Goal: Information Seeking & Learning: Learn about a topic

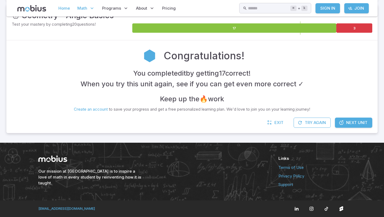
click at [67, 12] on link "Home" at bounding box center [64, 8] width 15 height 12
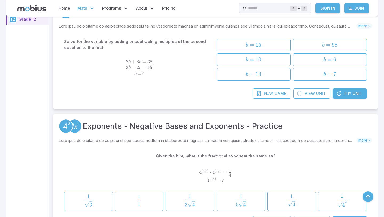
scroll to position [126, 0]
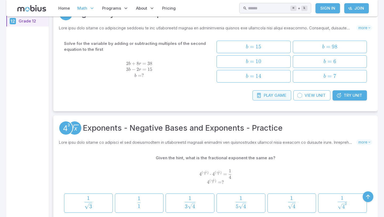
click at [283, 99] on link "Play Game" at bounding box center [272, 95] width 39 height 10
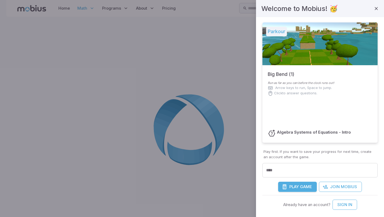
click at [291, 191] on button "Play Game" at bounding box center [297, 187] width 39 height 10
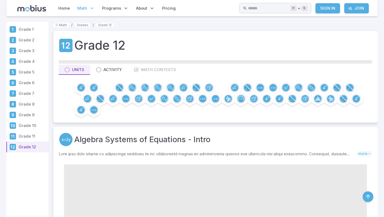
scroll to position [126, 0]
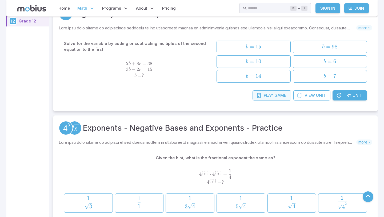
click at [273, 98] on link "Play Game" at bounding box center [272, 95] width 39 height 10
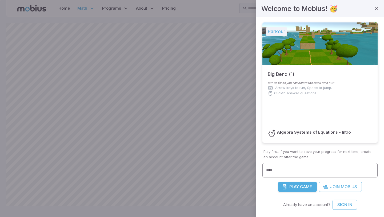
click at [271, 173] on div "**** ****" at bounding box center [320, 170] width 115 height 15
click at [210, 147] on div at bounding box center [192, 108] width 384 height 217
click at [285, 191] on button "Play Game" at bounding box center [297, 187] width 39 height 10
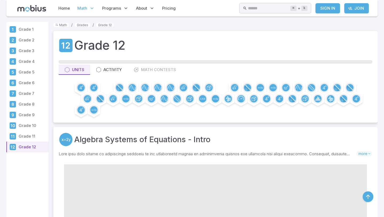
scroll to position [126, 0]
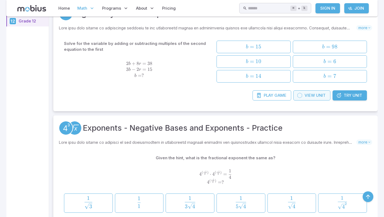
click at [328, 95] on link "View Unit" at bounding box center [312, 95] width 37 height 10
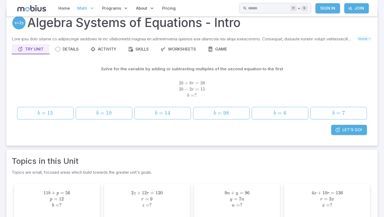
scroll to position [23, 0]
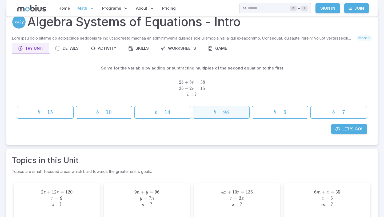
click at [212, 110] on span "b = 98" at bounding box center [221, 112] width 53 height 7
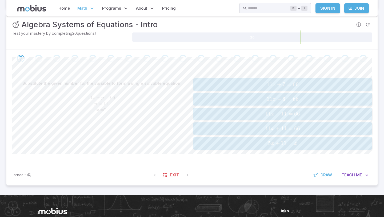
scroll to position [79, 0]
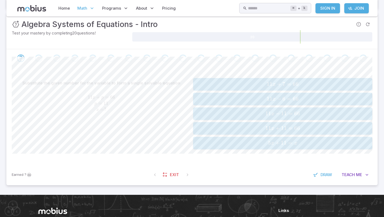
click at [215, 104] on button "11 x − 6 = 66 11x - 6 = 66 11 x − 6 = 66" at bounding box center [282, 99] width 179 height 13
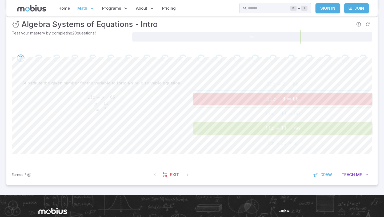
click at [217, 130] on span "11 x + 11 = 66" at bounding box center [283, 128] width 176 height 7
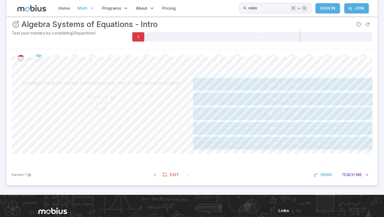
click at [217, 128] on span "3 x + 7 = x" at bounding box center [283, 128] width 176 height 7
click at [219, 138] on button "7 y + 4 = 60 7y + 4 = 60 7 y + 4 = 60" at bounding box center [282, 143] width 179 height 13
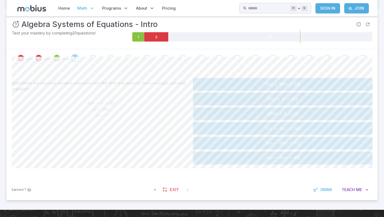
click at [211, 127] on span "5 m + 4 m = 63" at bounding box center [283, 128] width 176 height 7
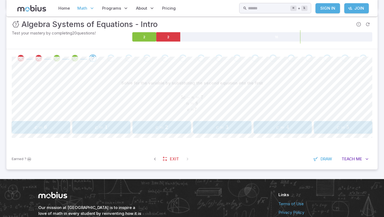
click at [279, 128] on span "c =" at bounding box center [282, 127] width 10 height 7
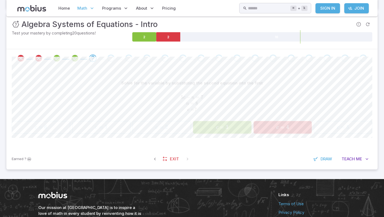
click at [221, 135] on div "Solve for the variable by substituting the second equation into the first 5 c −…" at bounding box center [192, 107] width 361 height 81
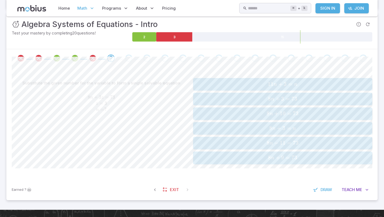
click at [232, 103] on div "8 n + 3 = 73 8n + 3 = 73 8 n + 3 = 73" at bounding box center [283, 99] width 176 height 8
click at [262, 128] on span "7 z − 11 = 31" at bounding box center [283, 128] width 176 height 7
click at [261, 128] on span "7 m + 11 m = 135" at bounding box center [283, 128] width 176 height 7
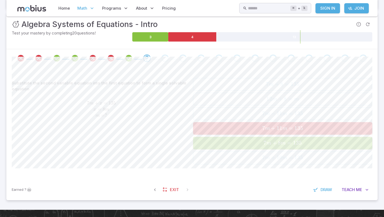
click at [261, 129] on span "7 m + 11 m = 135" at bounding box center [283, 128] width 176 height 7
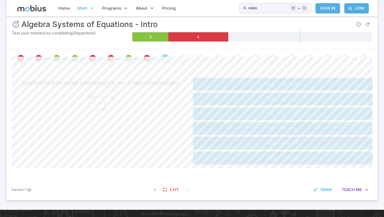
click at [261, 129] on span "7 y + 11 = y" at bounding box center [283, 128] width 176 height 7
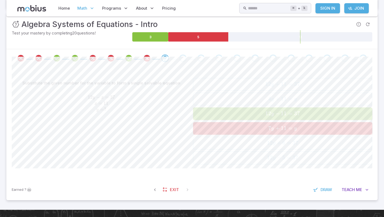
click at [262, 132] on span "7 y + 11 = y" at bounding box center [283, 128] width 176 height 7
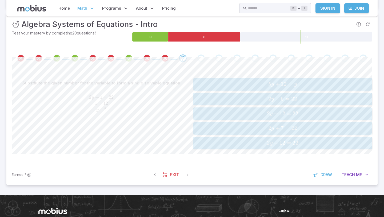
click at [262, 84] on span "5 y + 12 = y" at bounding box center [283, 84] width 176 height 7
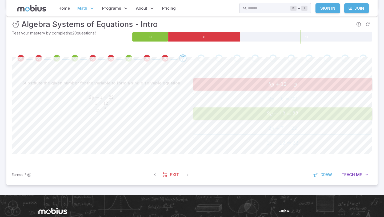
click at [263, 95] on div "5 y + 12 = y 5y + 12 = y 5 y + 12 = y 2 y − 6 = 22 2y - 6 = 22 2 y − 6 = 22 2 y…" at bounding box center [282, 113] width 179 height 71
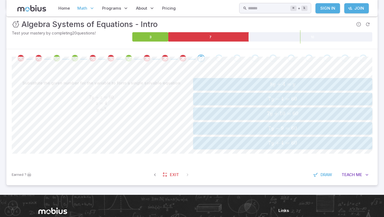
click at [263, 95] on div "7 y − 4 = 60 7y - 4 = 60 7 y − 4 = 60" at bounding box center [283, 99] width 176 height 8
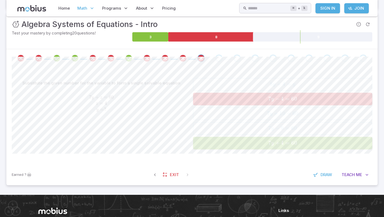
click at [262, 113] on div "8 y + 4 = y 8y + 4 = y 8 y + 4 = y 7 y − 4 = 60 7y - 4 = 60 7 y − 4 = 60 7 y + …" at bounding box center [282, 113] width 179 height 71
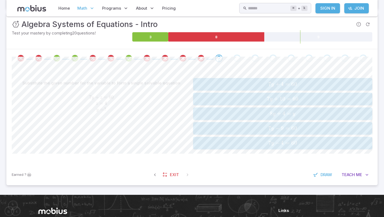
click at [263, 112] on span "8 y + 4 = y" at bounding box center [283, 113] width 176 height 7
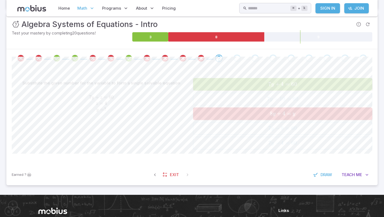
click at [261, 128] on div "7 y + 4 = 60 7y + 4 = 60 7 y + 4 = 60 7 y + 10 = 60 7y + 10 = 60 7 y + 10 = 60 …" at bounding box center [282, 113] width 179 height 71
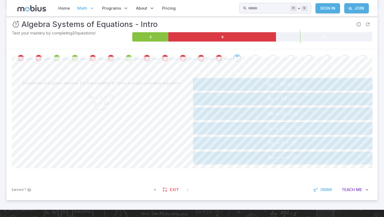
click at [261, 128] on span "9 n + 10 = 17" at bounding box center [283, 128] width 176 height 7
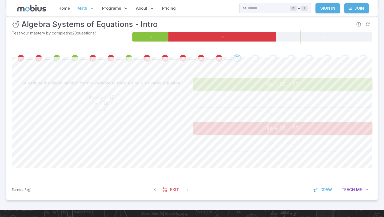
click at [253, 146] on div "9 n − 10 = 17 9n - 10 = 17 9 n − 10 = 17 6 n + 10 = n 6n + 10 = n 6 n + 10 = n …" at bounding box center [282, 121] width 179 height 86
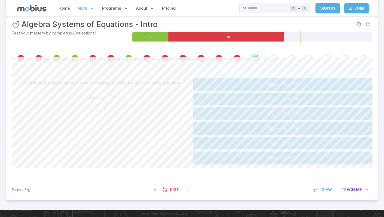
click at [253, 146] on span "7 p + 5 = p" at bounding box center [283, 142] width 176 height 7
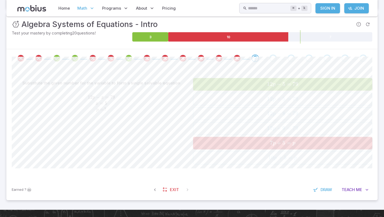
click at [253, 146] on span "7 p + 5 = p" at bounding box center [283, 142] width 176 height 7
click at [249, 163] on div "12 p − 5 = 79 12p - 5 = 79 12 p − 5 = 79 12 p + 5 = 79 12p + 5 = 79 12 p + 5 = …" at bounding box center [282, 121] width 179 height 86
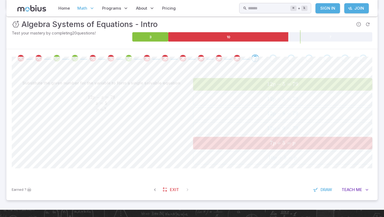
click at [249, 163] on div "Substitute the given number for the variable to form a single solvable equation…" at bounding box center [192, 123] width 361 height 112
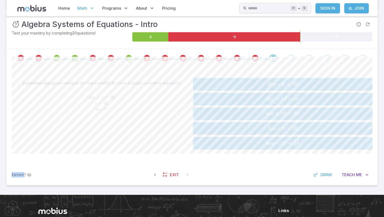
click at [249, 163] on div "Substitute the given number for the variable to form a single solvable equation…" at bounding box center [192, 115] width 361 height 97
click at [220, 91] on div "4 m − 5 = 26 4m - 5 = 26 4 m − 5 = 26 4 m + 10 = m 4m + 10 = m 4 m + 10 = m 4 m…" at bounding box center [282, 113] width 179 height 71
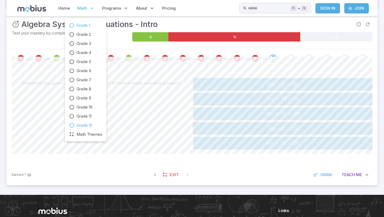
click at [80, 25] on span "Grade 1" at bounding box center [84, 25] width 14 height 6
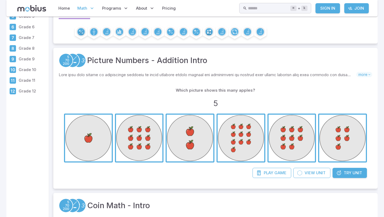
scroll to position [56, 0]
click at [325, 172] on span "Unit" at bounding box center [321, 173] width 10 height 6
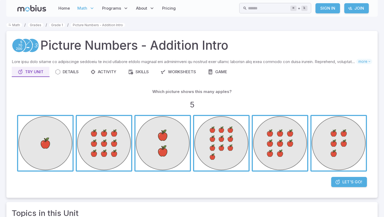
click at [167, 143] on span "button" at bounding box center [163, 143] width 54 height 54
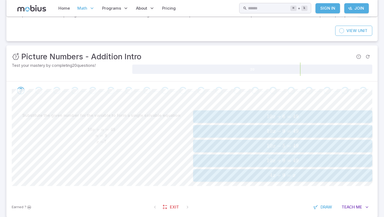
scroll to position [47, 0]
click at [204, 121] on button "10 x + 6 = 49 10x + 6 = 49 10 x + 6 = 49" at bounding box center [282, 115] width 179 height 13
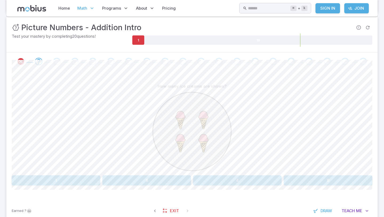
scroll to position [78, 0]
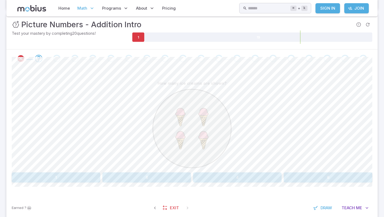
click at [156, 178] on button "8" at bounding box center [147, 177] width 89 height 10
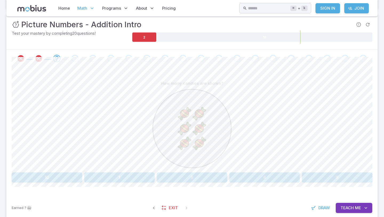
click at [193, 179] on button "9" at bounding box center [192, 177] width 70 height 10
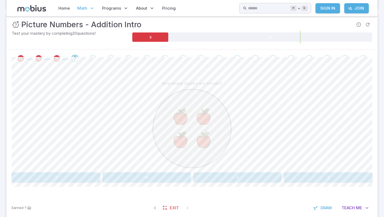
click at [88, 178] on button "1" at bounding box center [56, 177] width 89 height 10
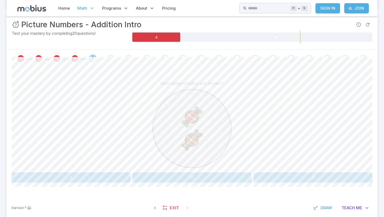
click at [165, 181] on button "0" at bounding box center [192, 177] width 119 height 10
click at [115, 178] on button "4" at bounding box center [71, 177] width 119 height 10
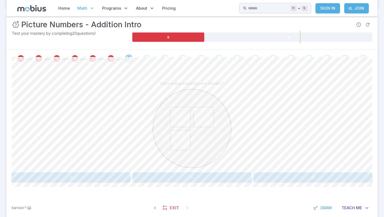
click at [215, 180] on button "5" at bounding box center [192, 177] width 119 height 10
click at [242, 175] on button "1" at bounding box center [265, 177] width 70 height 10
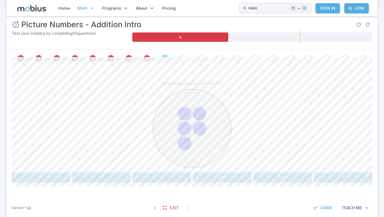
click at [130, 176] on button "1" at bounding box center [101, 177] width 58 height 10
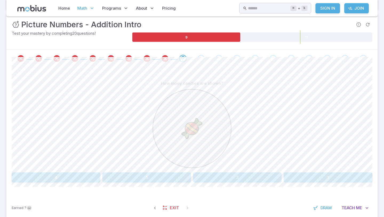
click at [237, 171] on div "How many candies are shown? 4 5 3 1" at bounding box center [192, 130] width 361 height 104
click at [236, 178] on button "3" at bounding box center [237, 177] width 89 height 10
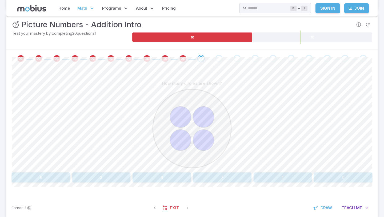
click at [94, 183] on div "How many circles are shown? 6 2 4 7 1 0 Canvas actions 100 % Exit zen mode" at bounding box center [192, 133] width 361 height 130
click at [94, 180] on button "2" at bounding box center [101, 177] width 58 height 10
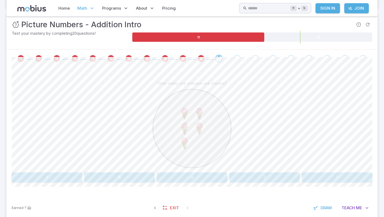
click at [309, 179] on button "1" at bounding box center [337, 177] width 70 height 10
click at [311, 180] on button "2" at bounding box center [337, 177] width 70 height 10
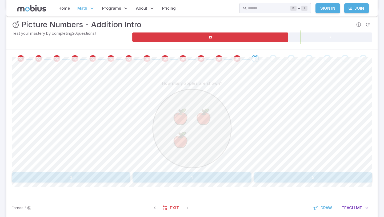
click at [311, 180] on button "5" at bounding box center [313, 177] width 119 height 10
click at [311, 180] on button "0" at bounding box center [313, 177] width 119 height 10
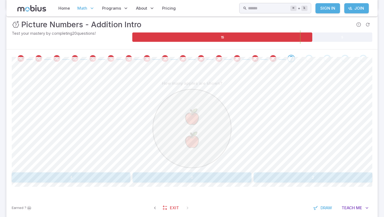
click at [239, 182] on button "0" at bounding box center [192, 177] width 119 height 10
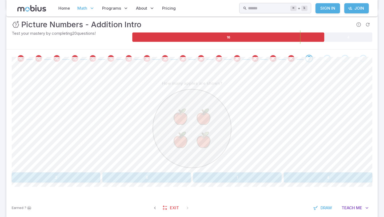
click at [41, 181] on button "2" at bounding box center [56, 177] width 89 height 10
click at [203, 179] on button "1" at bounding box center [192, 177] width 70 height 10
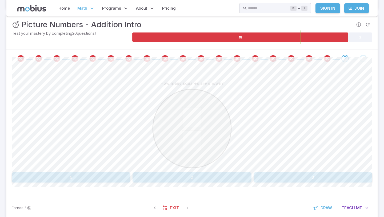
click at [278, 182] on button "0" at bounding box center [313, 177] width 119 height 10
click at [319, 176] on button "0" at bounding box center [313, 177] width 119 height 10
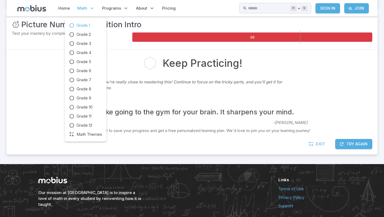
click at [80, 9] on span "Math" at bounding box center [82, 8] width 10 height 6
click at [78, 133] on span "Math Themes" at bounding box center [90, 134] width 26 height 6
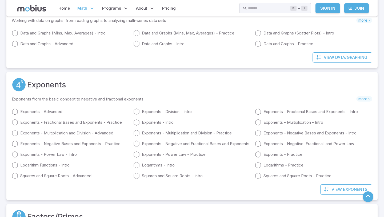
scroll to position [550, 0]
